Goal: Find contact information: Find contact information

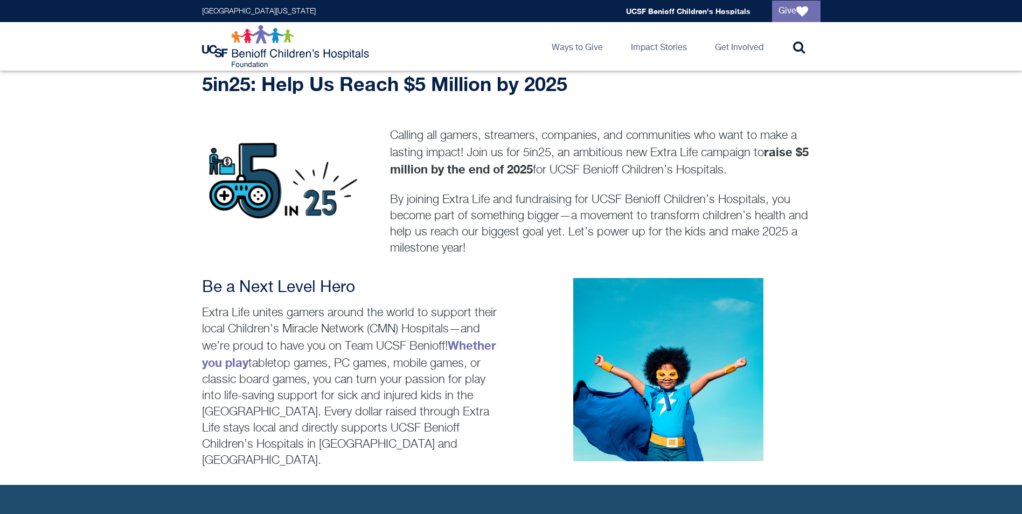
scroll to position [323, 0]
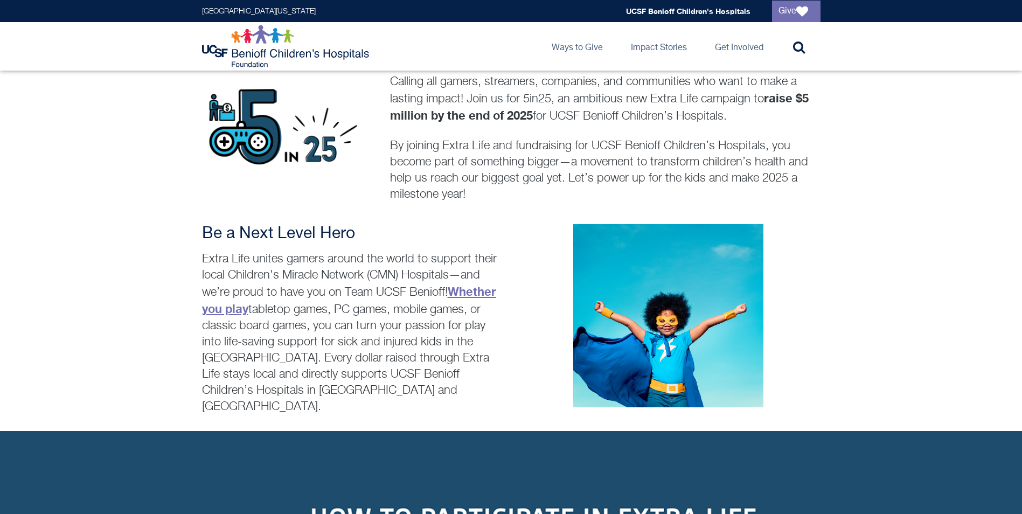
click at [481, 286] on link "Whether you play" at bounding box center [349, 299] width 294 height 31
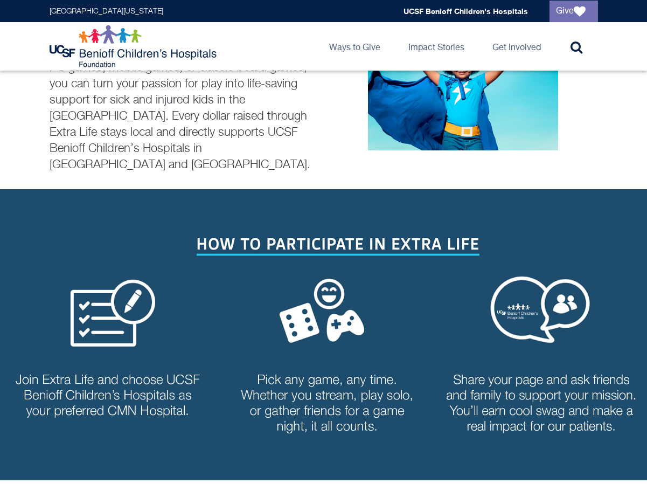
scroll to position [560, 0]
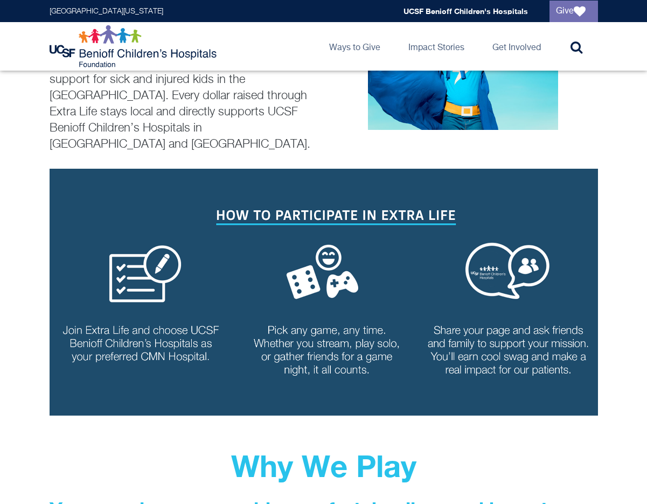
scroll to position [560, 0]
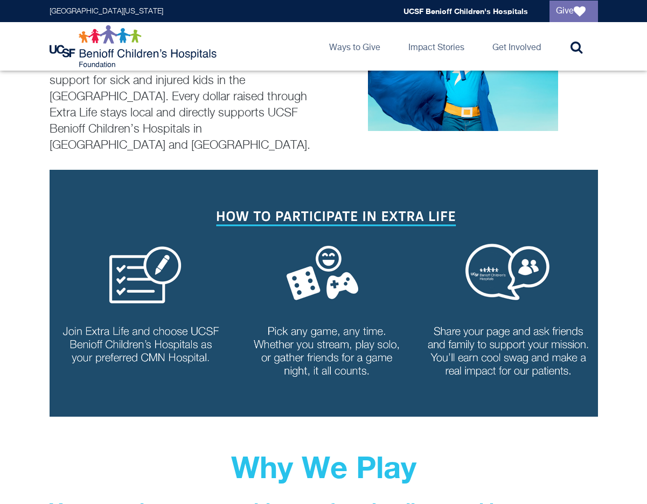
click at [318, 252] on img at bounding box center [324, 293] width 548 height 247
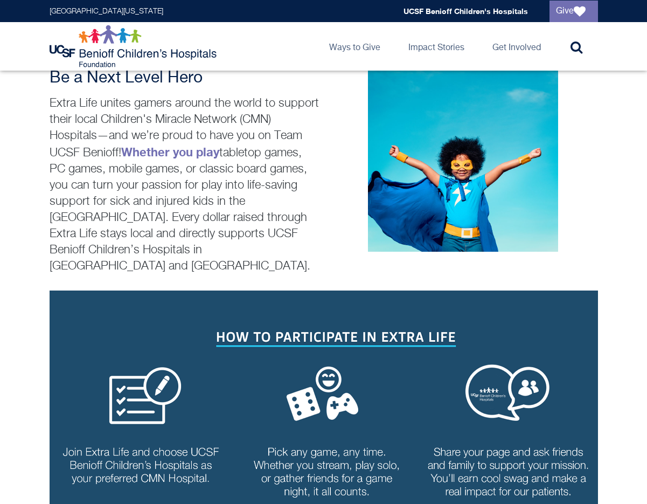
scroll to position [485, 0]
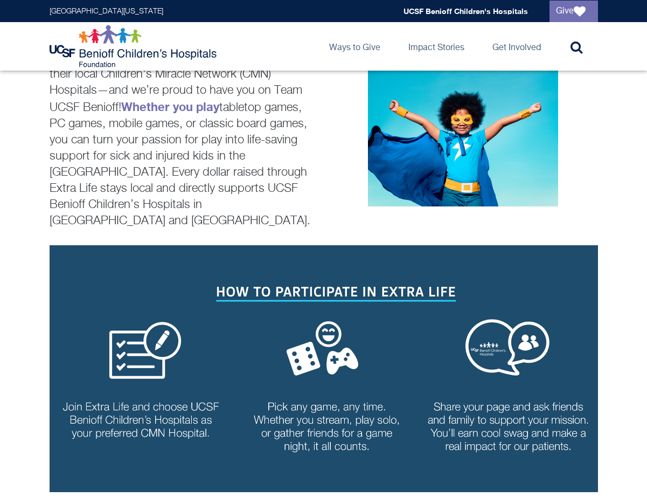
click at [367, 260] on img at bounding box center [324, 368] width 548 height 247
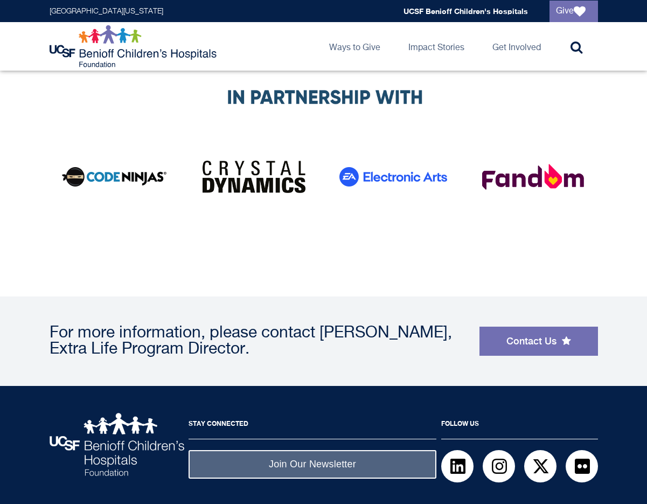
scroll to position [2217, 0]
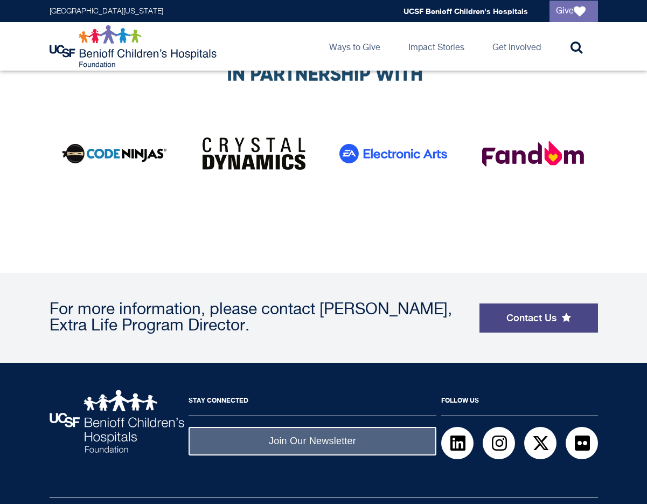
click at [571, 303] on link "Contact Us" at bounding box center [538, 317] width 119 height 29
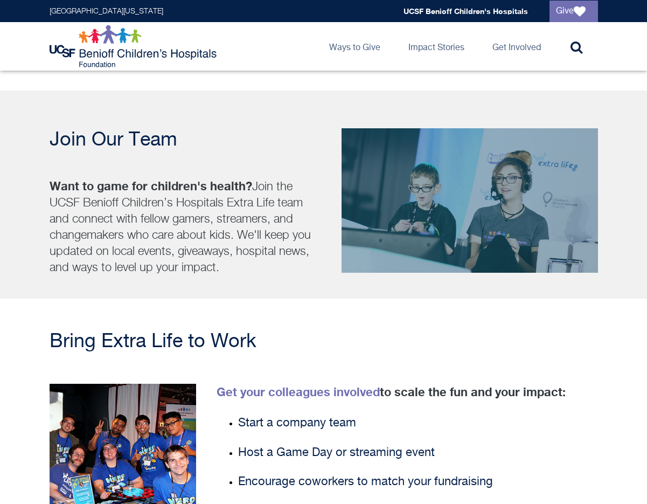
scroll to position [1086, 0]
